Goal: Information Seeking & Learning: Find specific fact

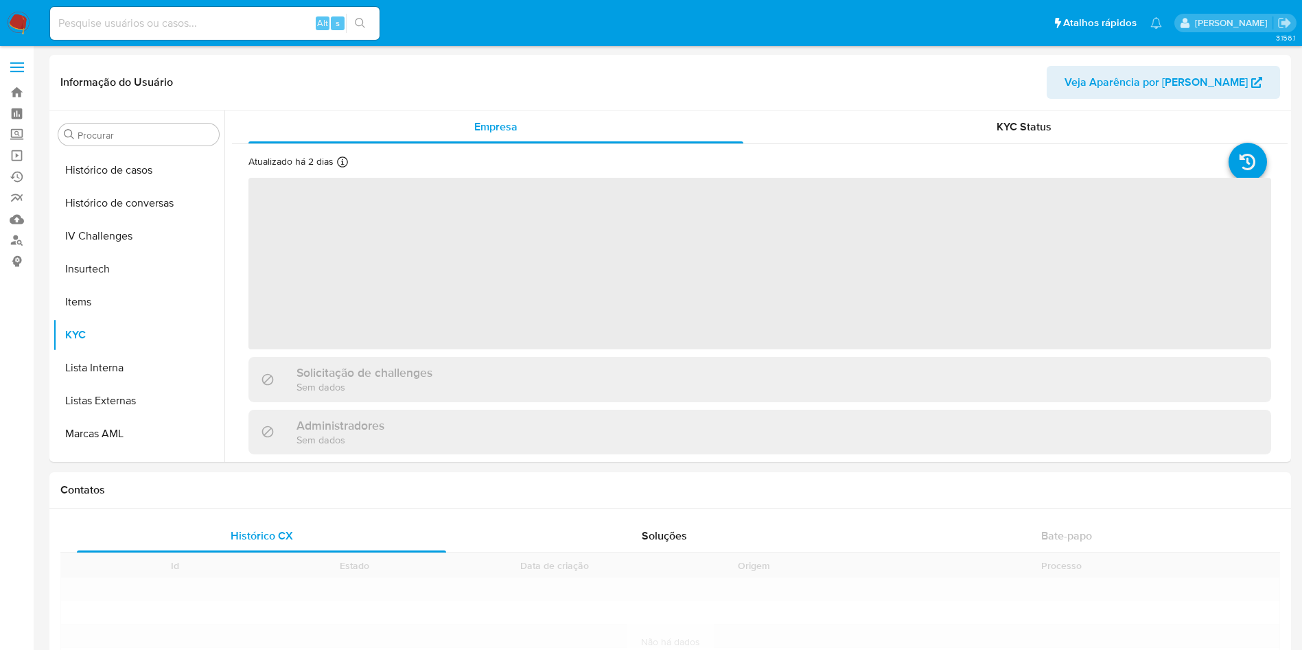
scroll to position [613, 0]
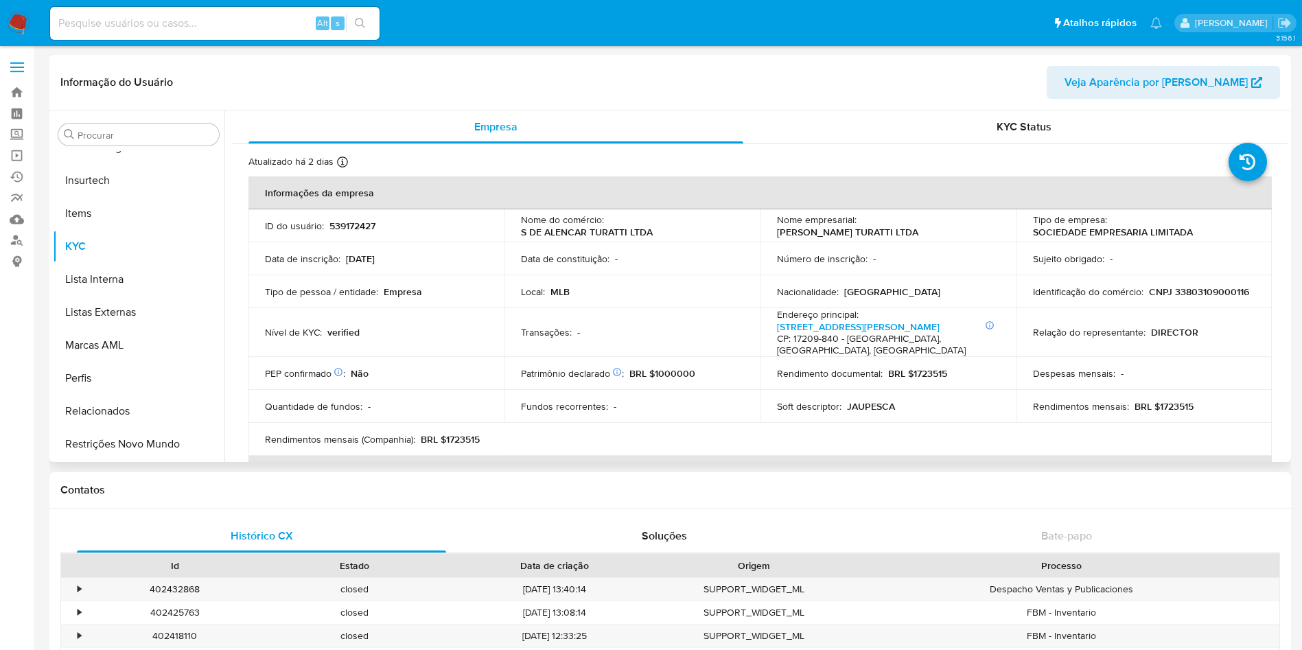
select select "10"
click at [1196, 294] on p "CNPJ 33803109000116" at bounding box center [1199, 292] width 100 height 12
copy p "33803109000116"
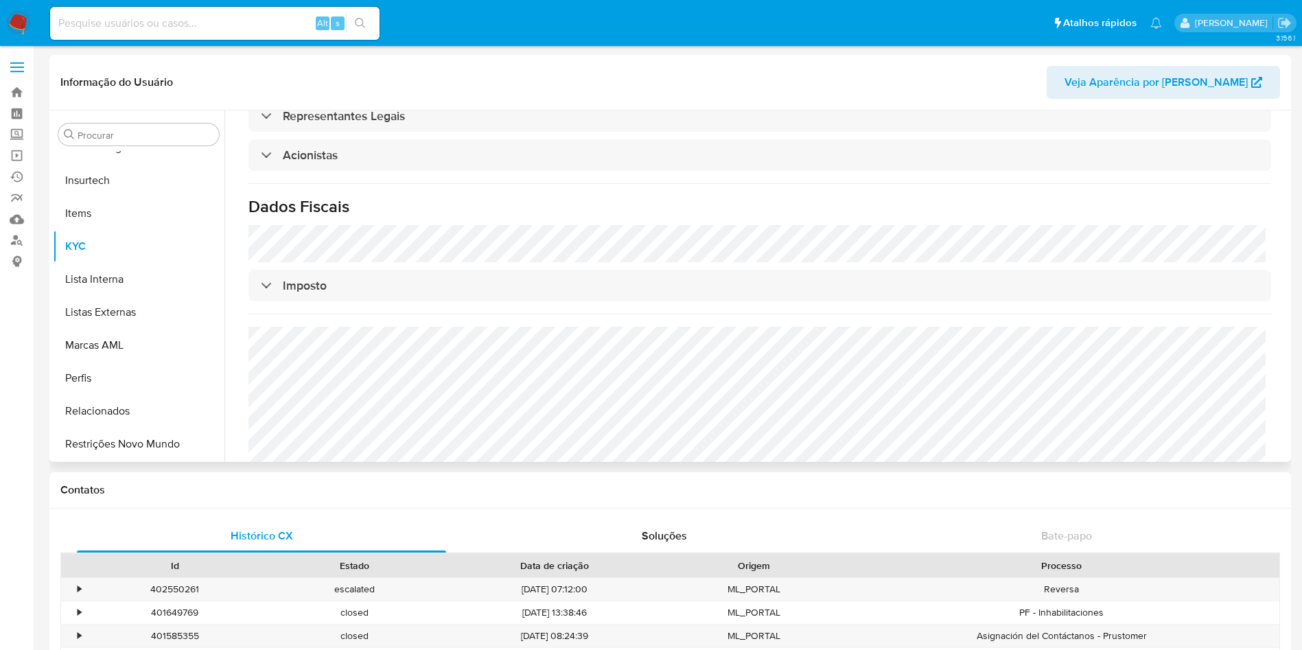
scroll to position [771, 0]
select select "10"
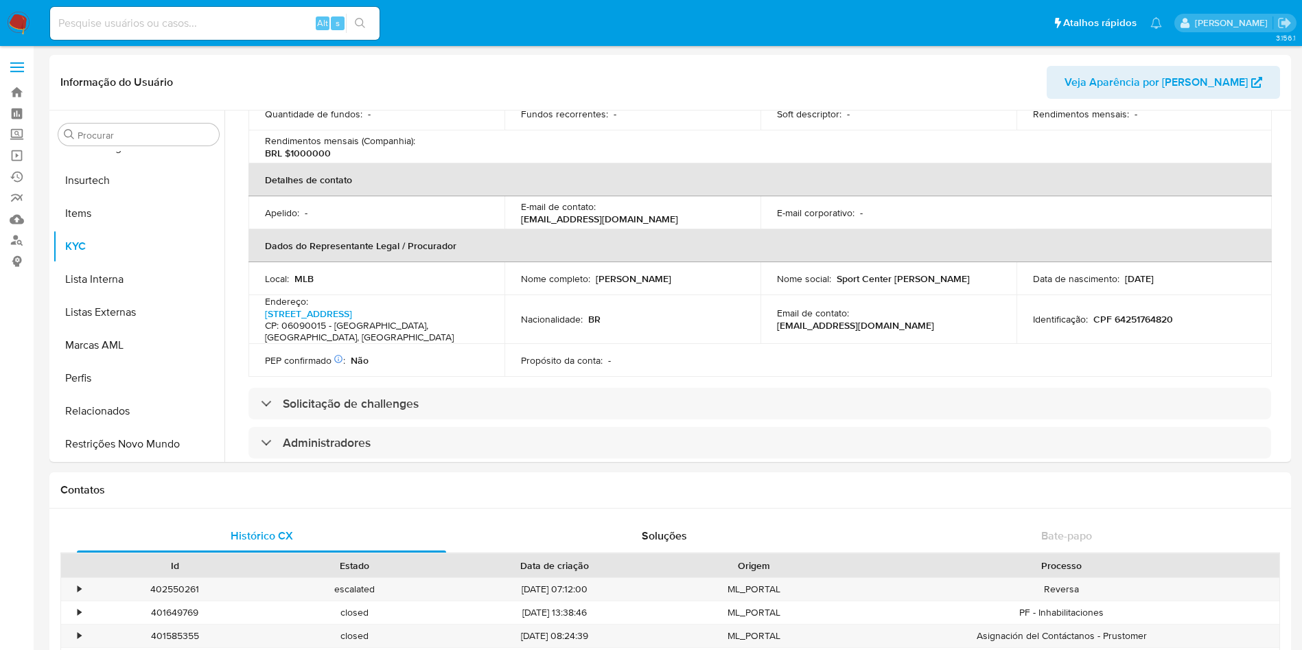
scroll to position [50, 0]
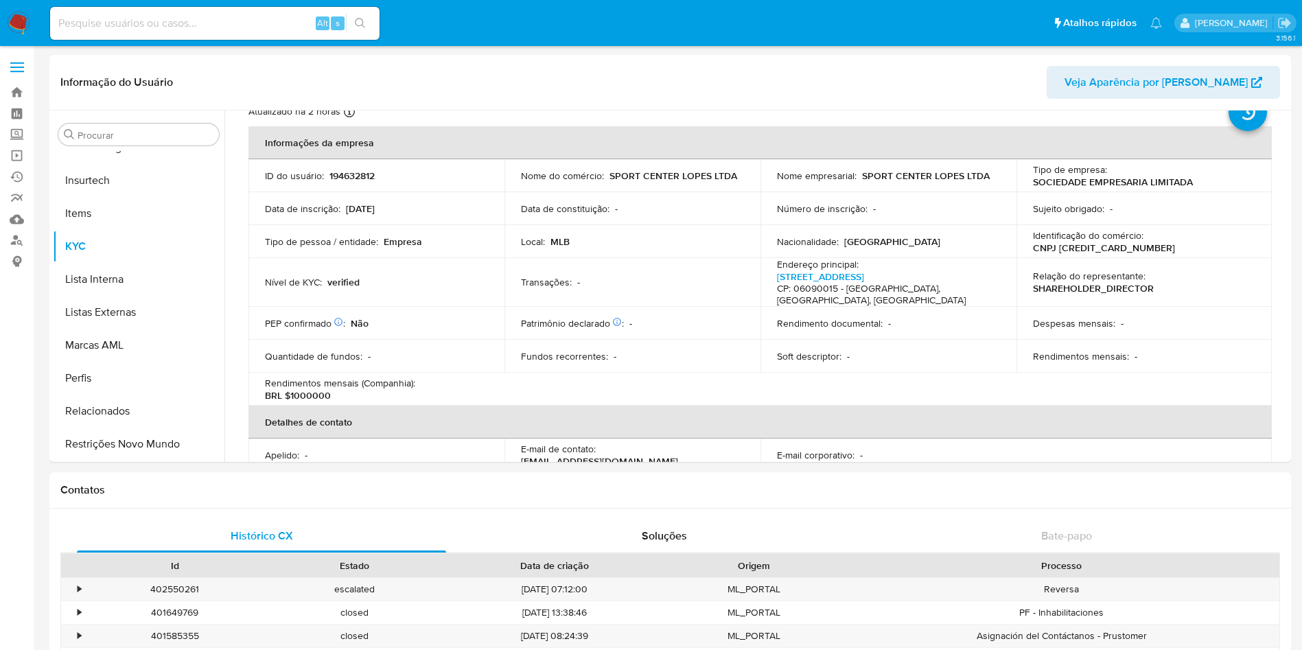
click at [1082, 243] on p "CNPJ 60212792000190" at bounding box center [1104, 248] width 142 height 12
copy p "60212792000190"
click at [19, 238] on link "Localizador de pessoas" at bounding box center [81, 240] width 163 height 21
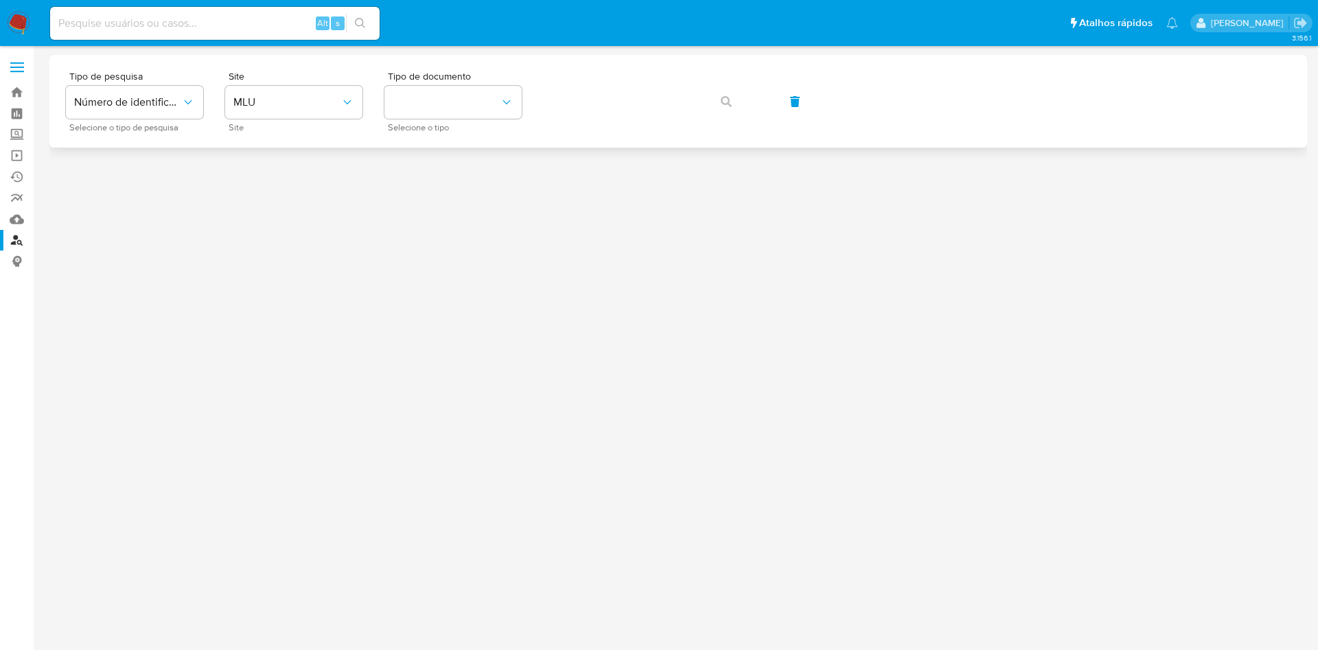
click at [332, 138] on div "Tipo de pesquisa Número de identificação Selecione o tipo de pesquisa Site MLU …" at bounding box center [677, 101] width 1257 height 93
click at [321, 124] on span "Site" at bounding box center [297, 127] width 137 height 7
click at [318, 118] on button "MLU" at bounding box center [293, 102] width 137 height 33
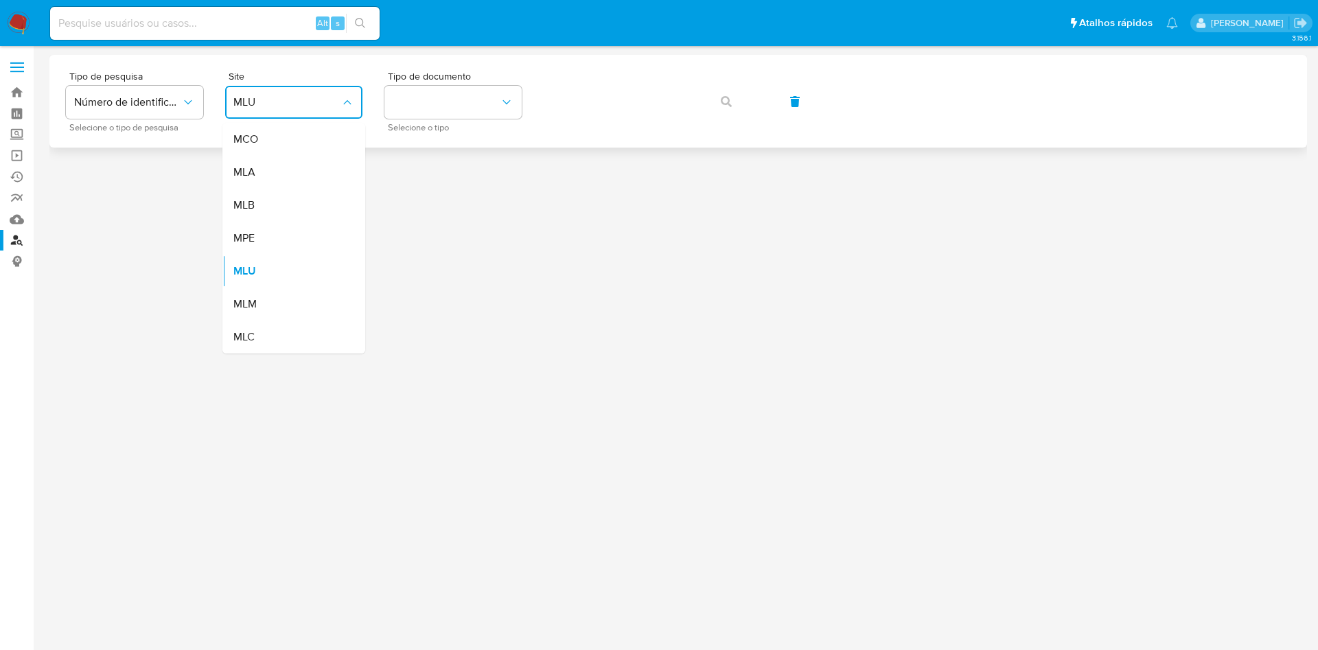
drag, startPoint x: 282, startPoint y: 208, endPoint x: 409, endPoint y: 143, distance: 142.4
click at [296, 200] on div "MLB" at bounding box center [289, 205] width 113 height 33
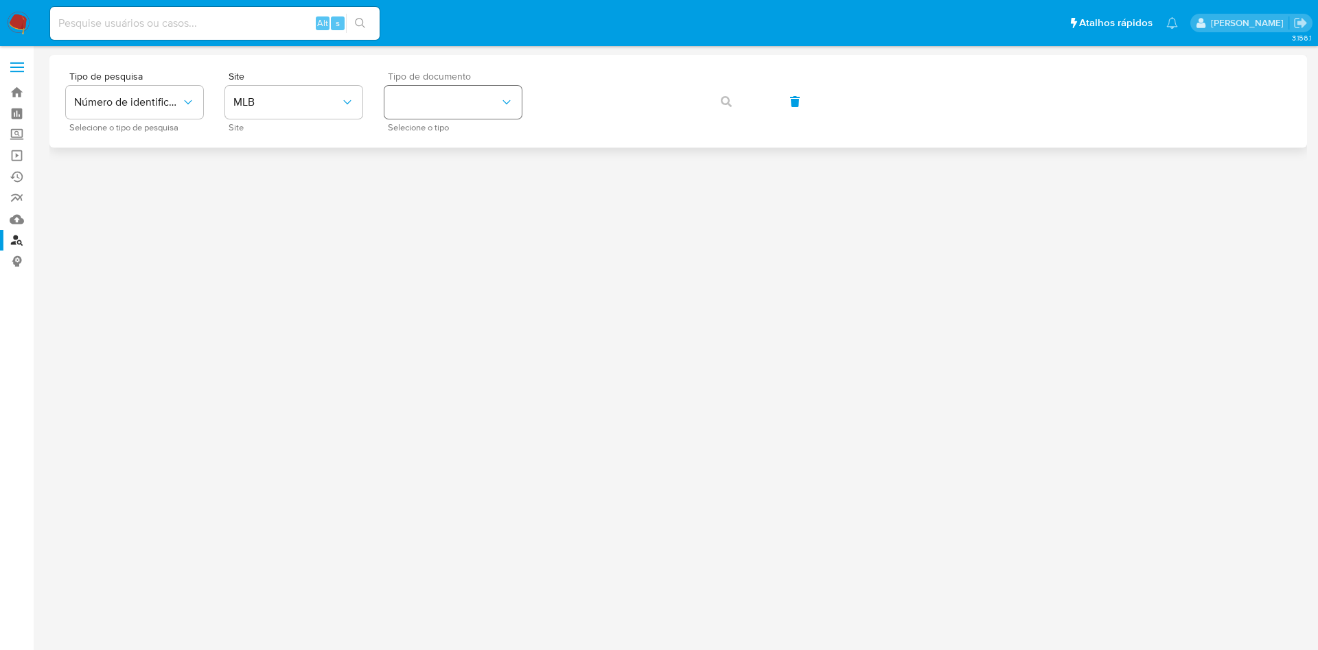
drag, startPoint x: 559, startPoint y: 59, endPoint x: 495, endPoint y: 106, distance: 79.1
click at [546, 79] on div "Tipo de pesquisa Número de identificação Selecione o tipo de pesquisa Site MLB …" at bounding box center [677, 101] width 1257 height 93
click at [486, 111] on button "identificationType" at bounding box center [452, 102] width 137 height 33
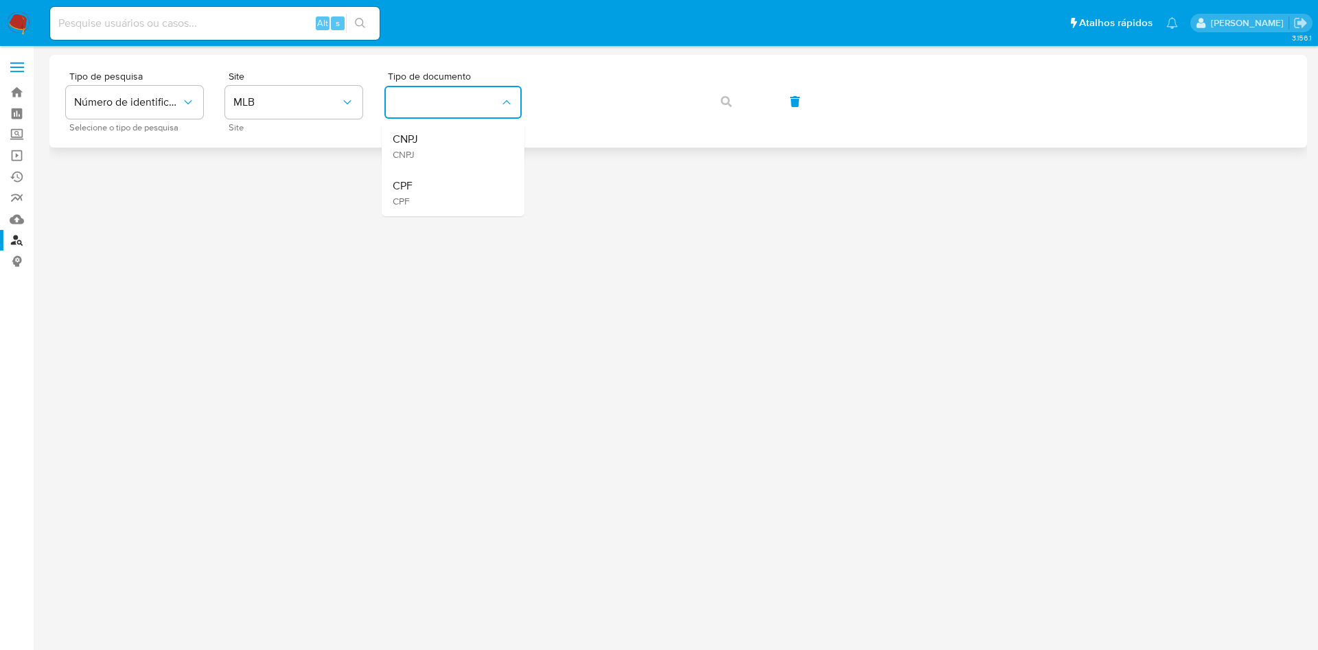
drag, startPoint x: 483, startPoint y: 132, endPoint x: 526, endPoint y: 119, distance: 45.2
click at [483, 135] on div "CNPJ CNPJ" at bounding box center [449, 146] width 113 height 47
click at [727, 95] on span "button" at bounding box center [726, 101] width 11 height 30
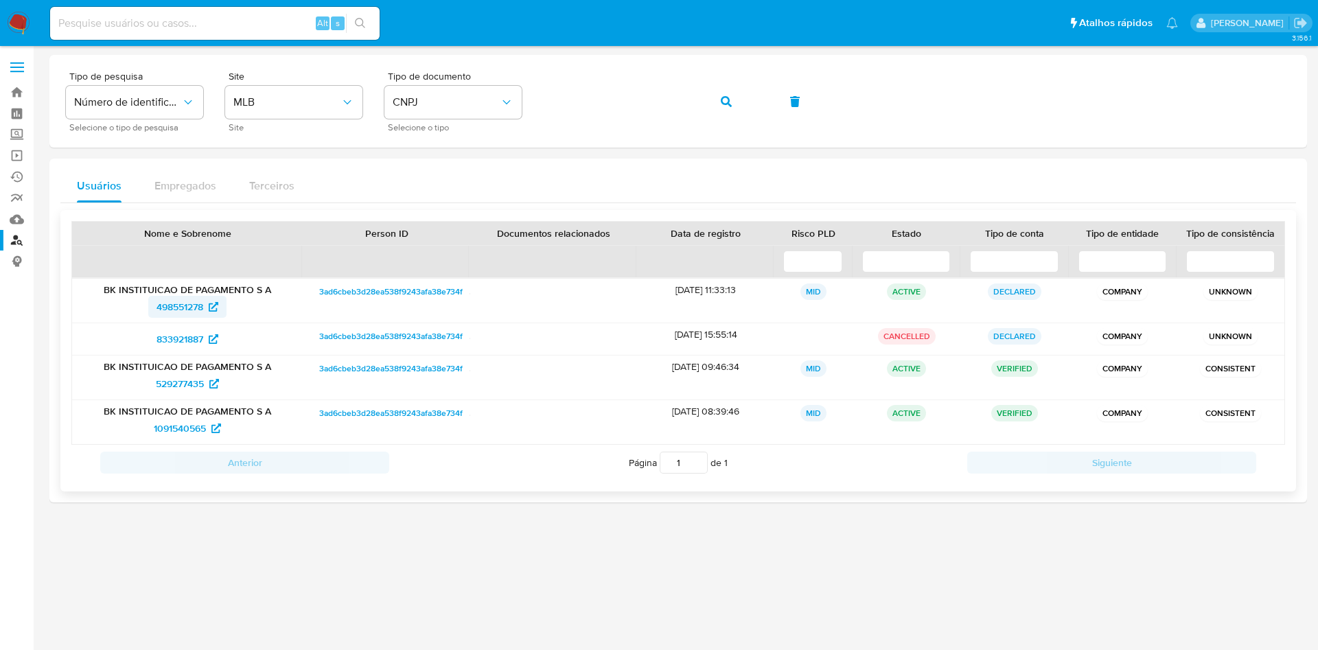
click at [197, 307] on span "498551278" at bounding box center [179, 307] width 47 height 22
click at [191, 384] on span "529277435" at bounding box center [180, 384] width 48 height 22
click at [180, 428] on span "1091540565" at bounding box center [180, 428] width 52 height 22
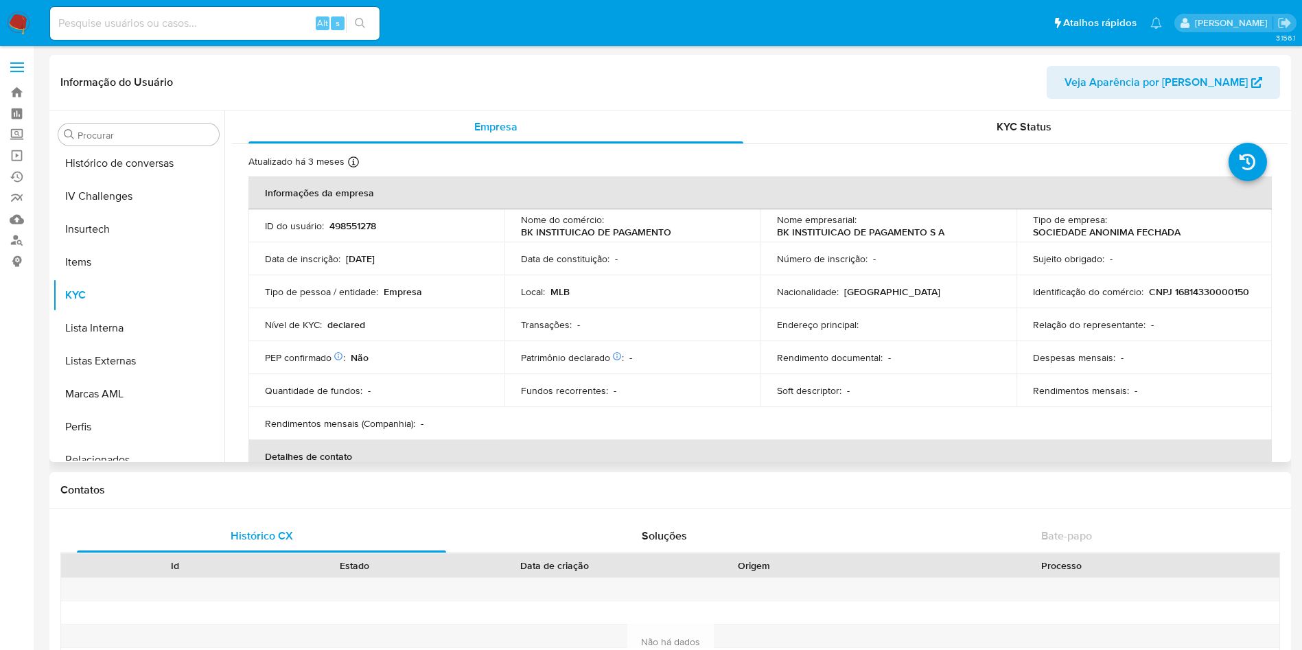
scroll to position [613, 0]
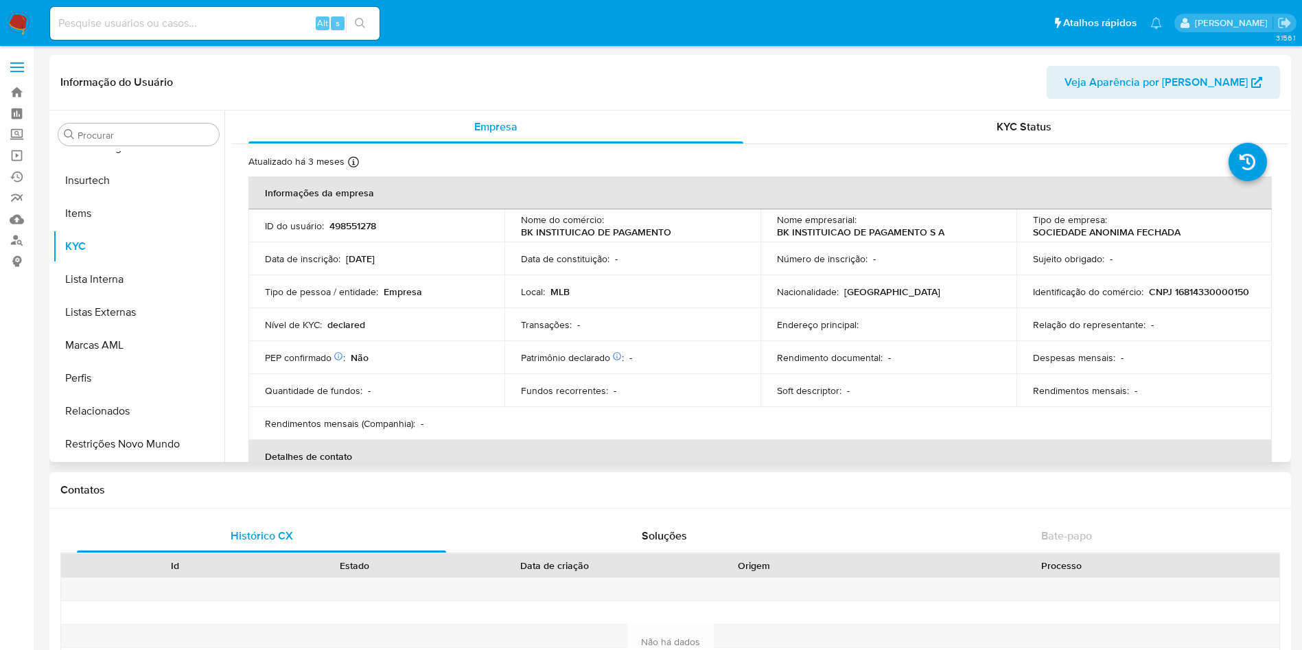
select select "10"
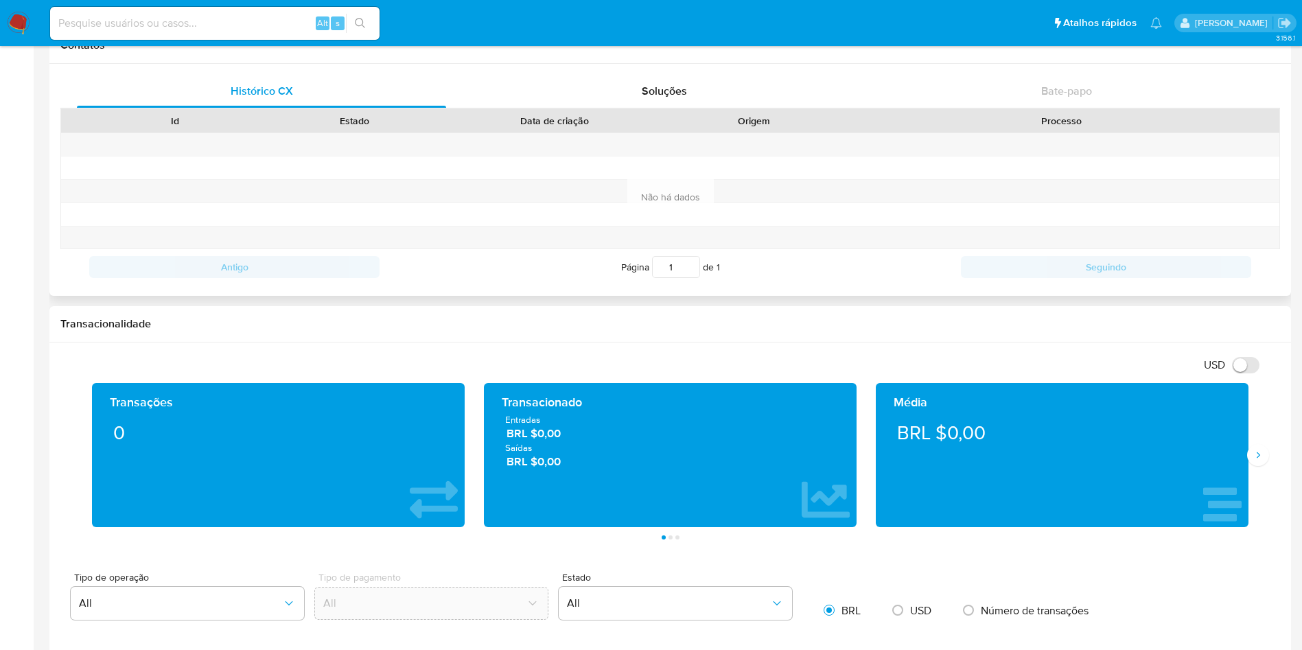
scroll to position [446, 0]
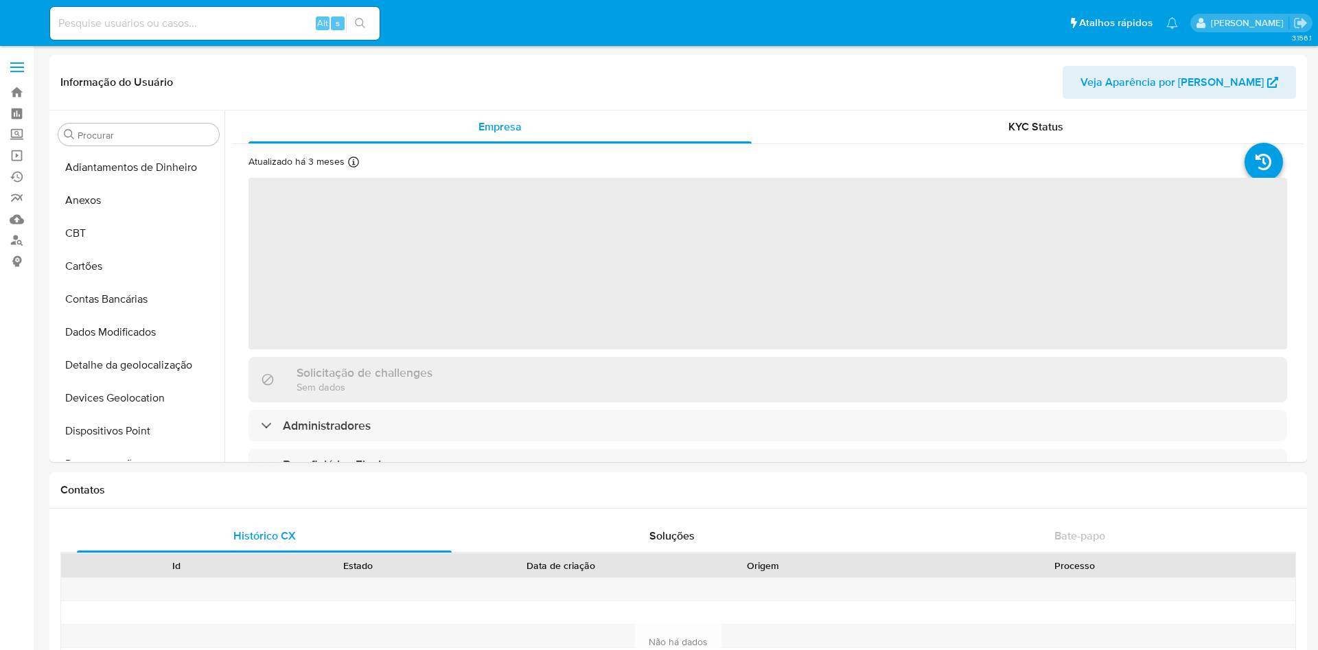
select select "10"
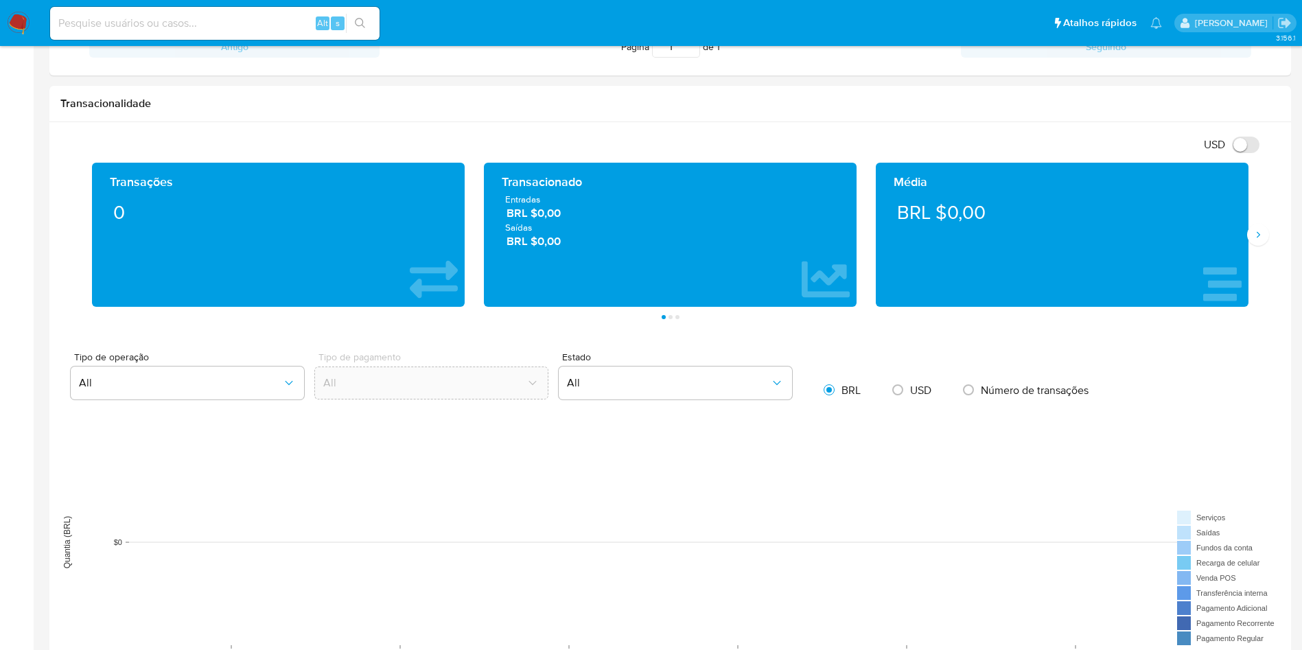
scroll to position [666, 0]
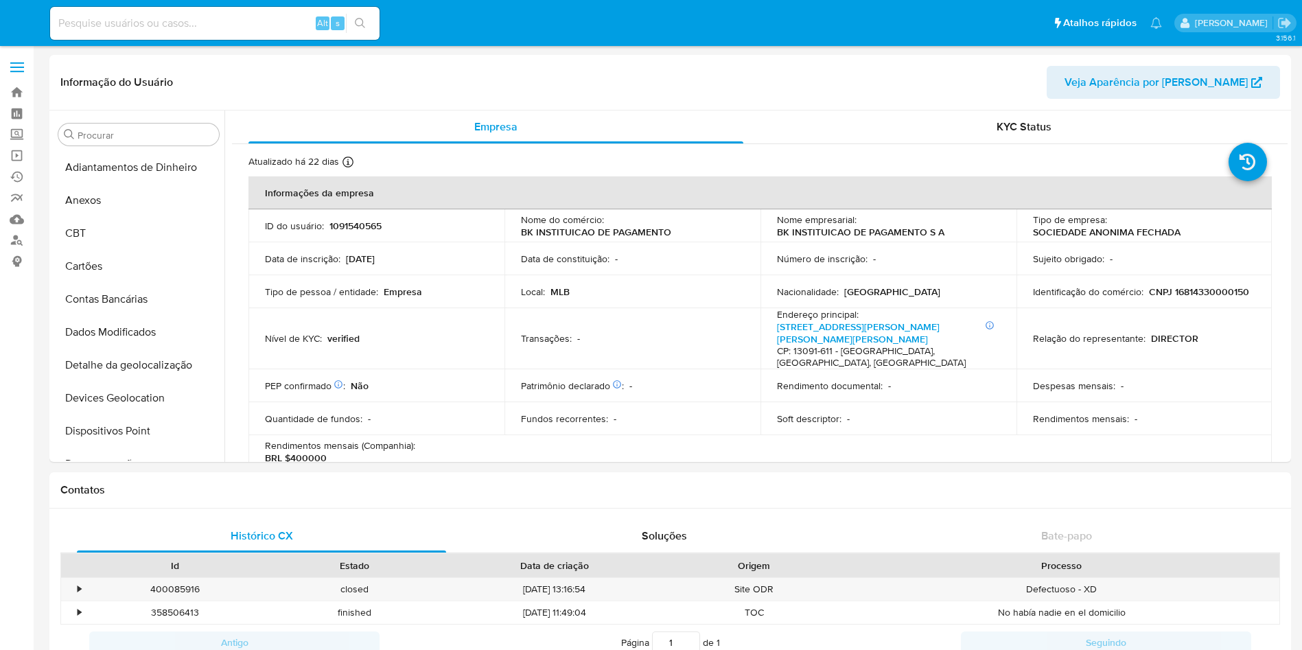
select select "10"
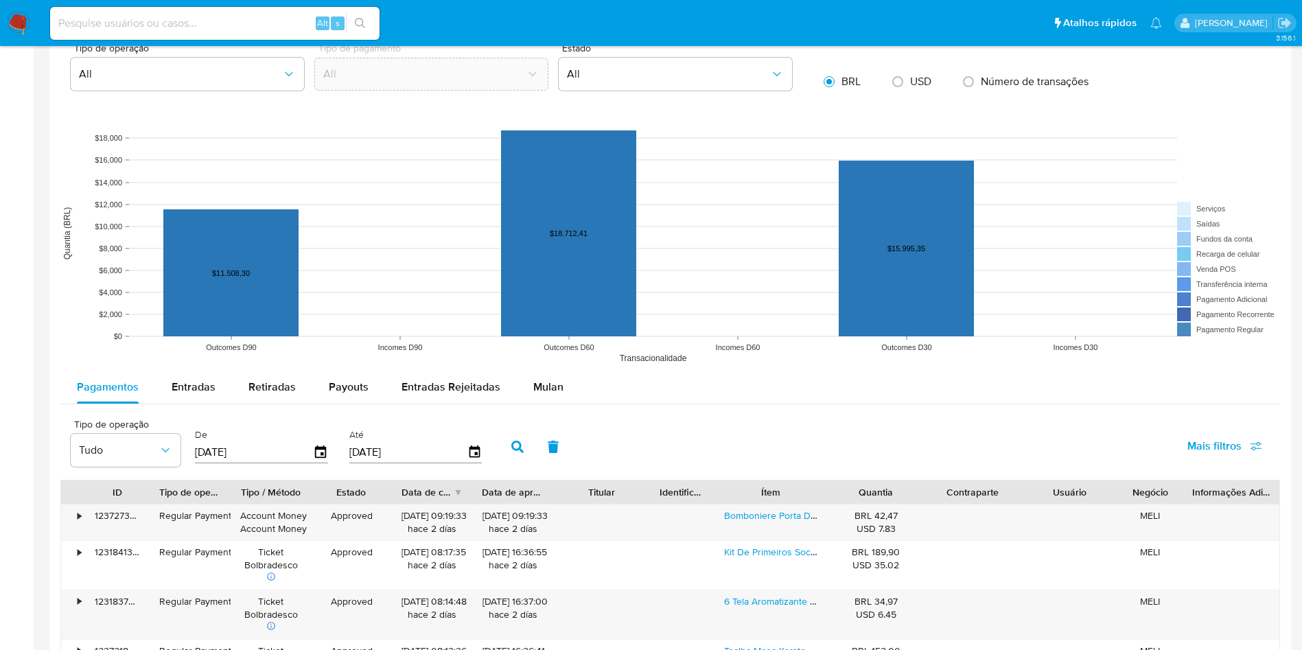
scroll to position [906, 0]
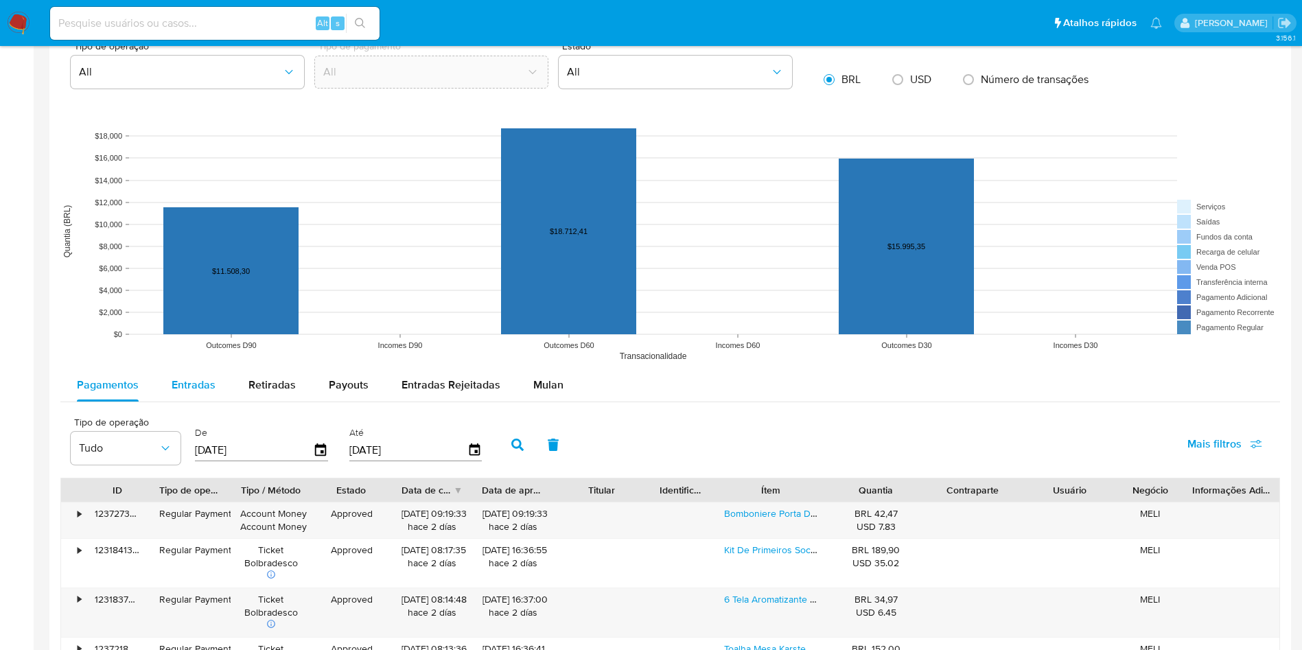
click at [223, 380] on button "Entradas" at bounding box center [193, 385] width 77 height 33
select select "10"
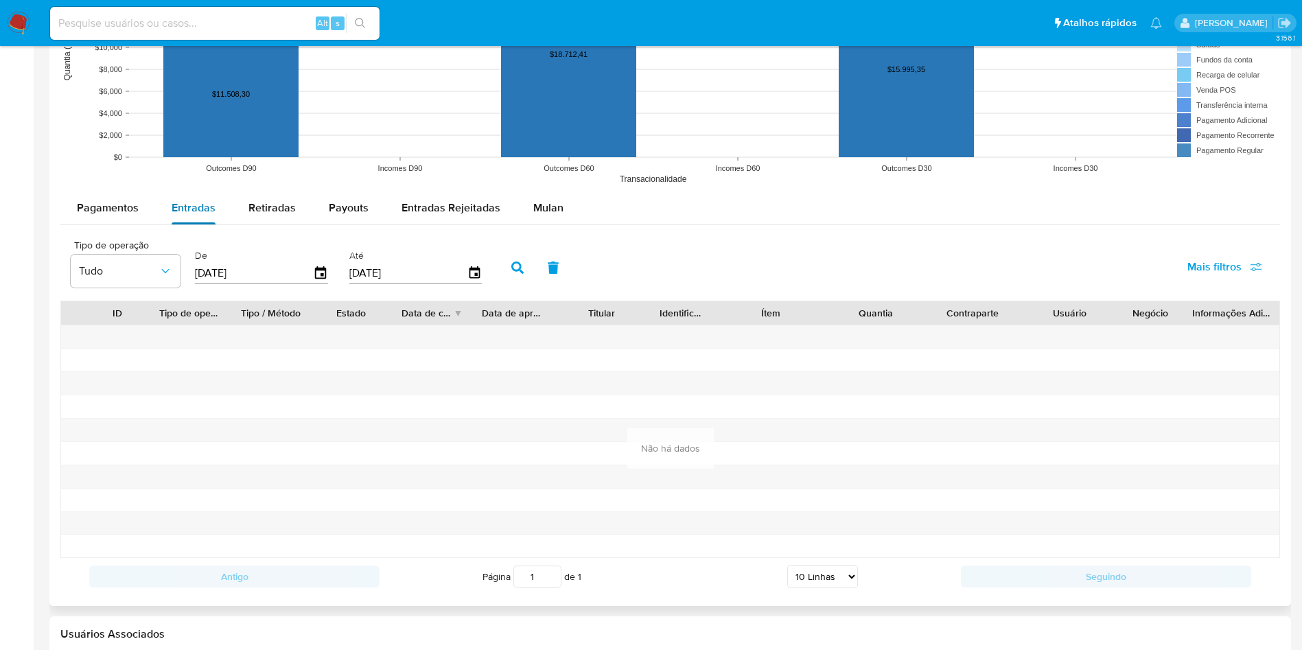
scroll to position [1085, 0]
click at [119, 213] on div "Pagamentos" at bounding box center [108, 205] width 62 height 33
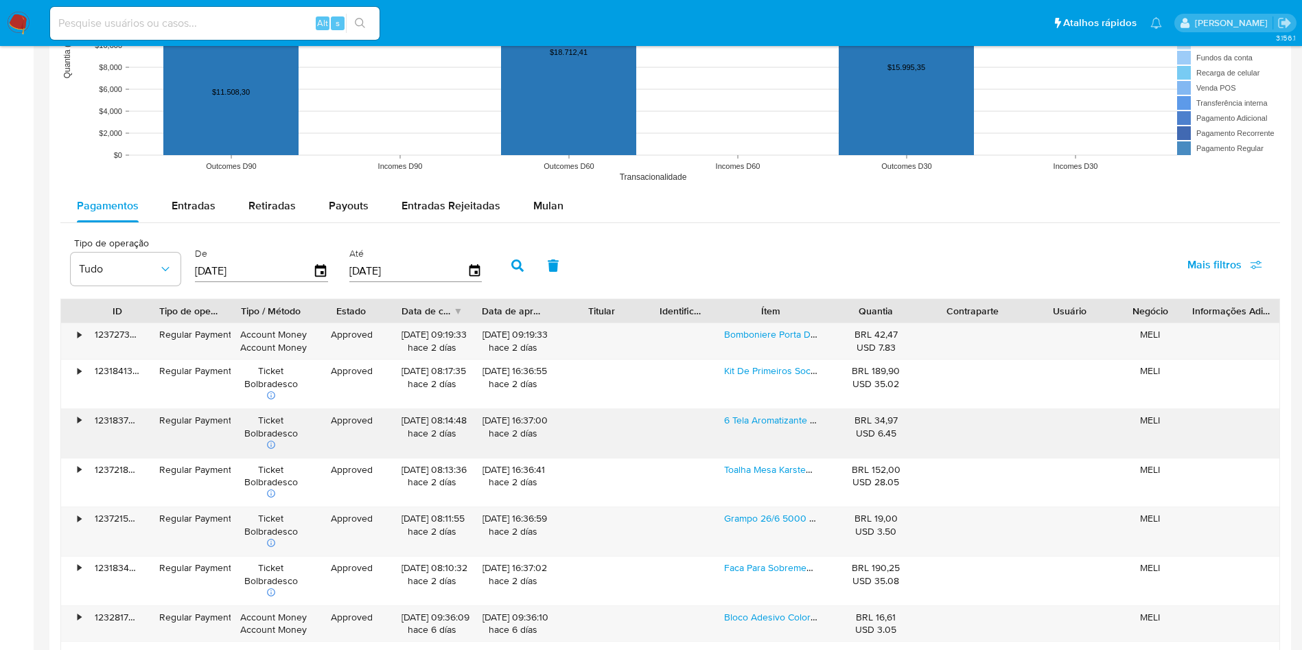
scroll to position [1291, 0]
